Goal: Complete application form

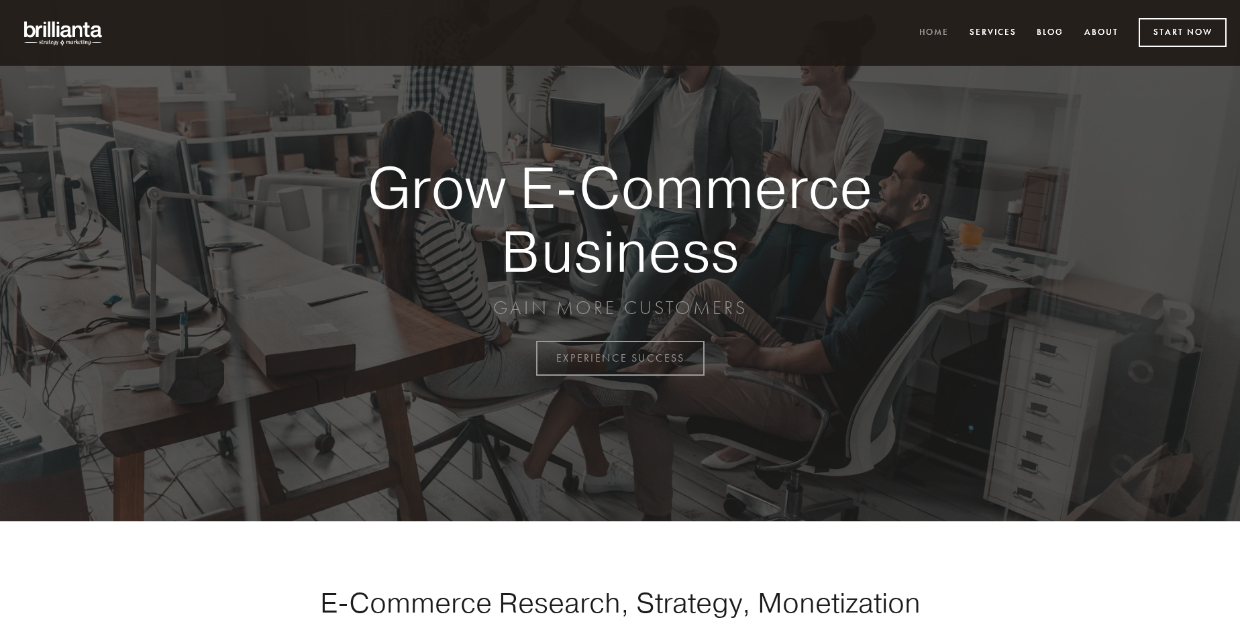
scroll to position [3519, 0]
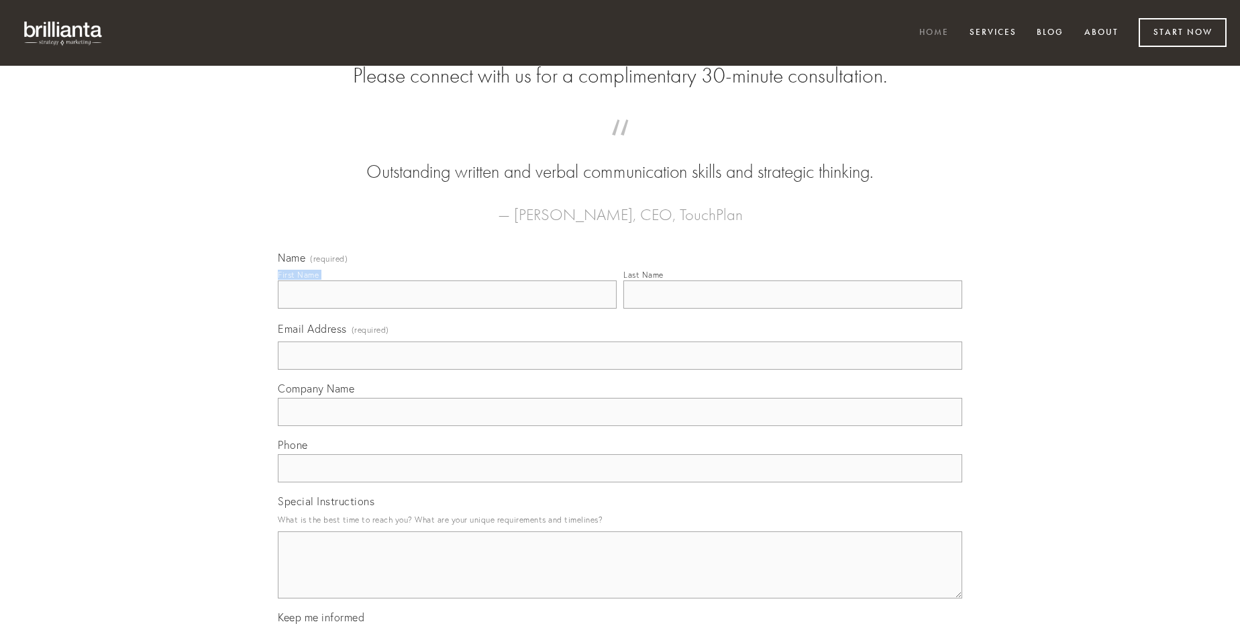
type input "[PERSON_NAME]"
click at [793, 309] on input "Last Name" at bounding box center [793, 295] width 339 height 28
type input "[PERSON_NAME]"
click at [620, 370] on input "Email Address (required)" at bounding box center [620, 356] width 685 height 28
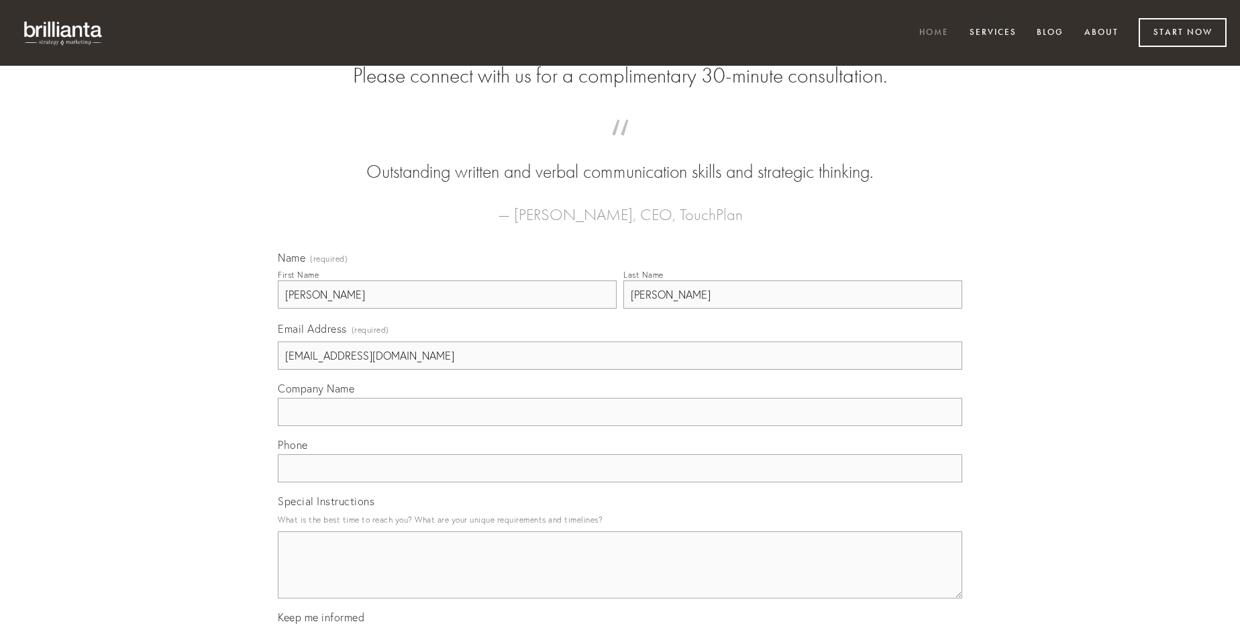
type input "[EMAIL_ADDRESS][DOMAIN_NAME]"
click at [620, 426] on input "Company Name" at bounding box center [620, 412] width 685 height 28
type input "cur"
click at [620, 483] on input "text" at bounding box center [620, 468] width 685 height 28
click at [620, 577] on textarea "Special Instructions" at bounding box center [620, 565] width 685 height 67
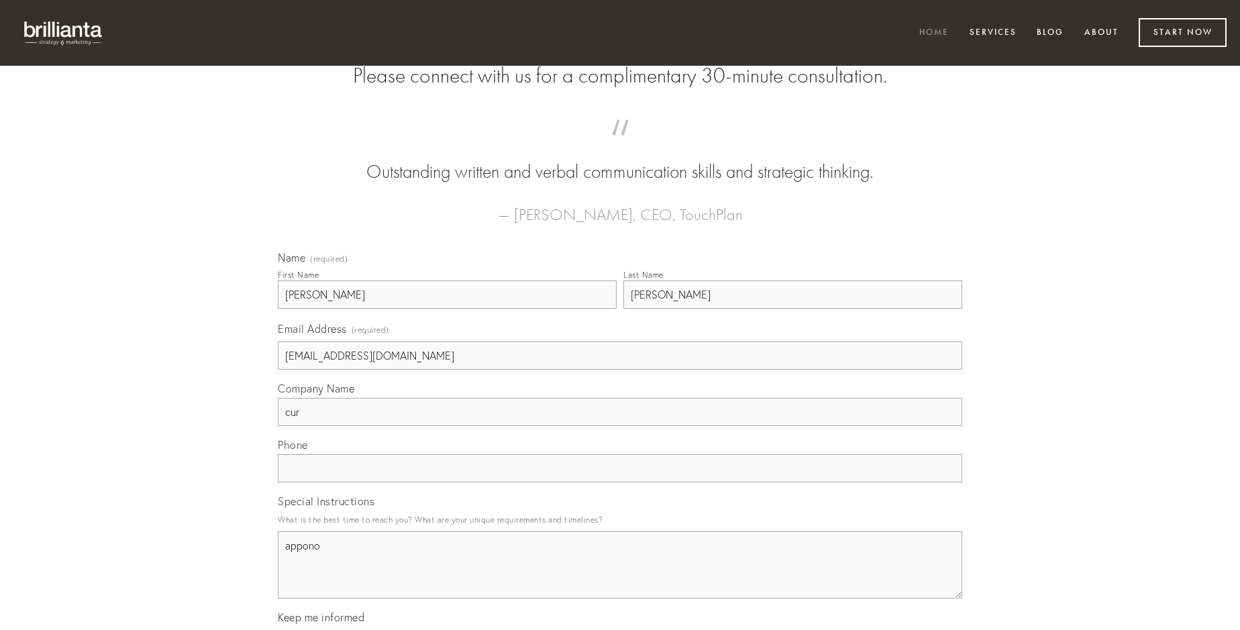
type textarea "appono"
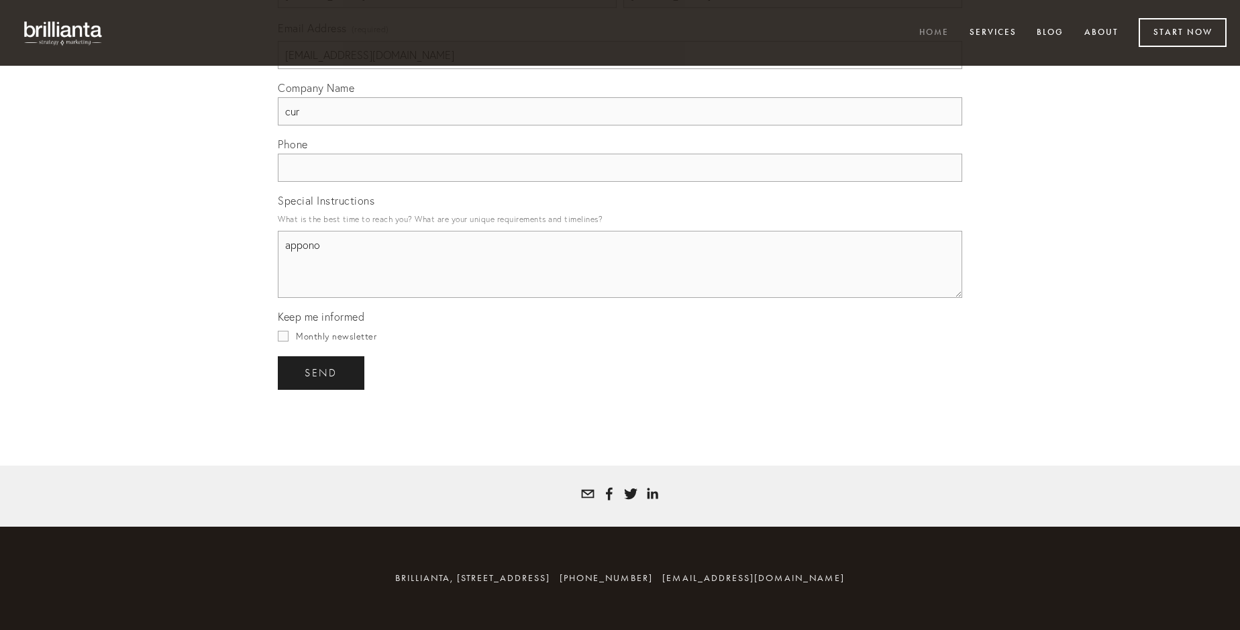
click at [322, 373] on span "send" at bounding box center [321, 373] width 33 height 12
